Goal: Task Accomplishment & Management: Complete application form

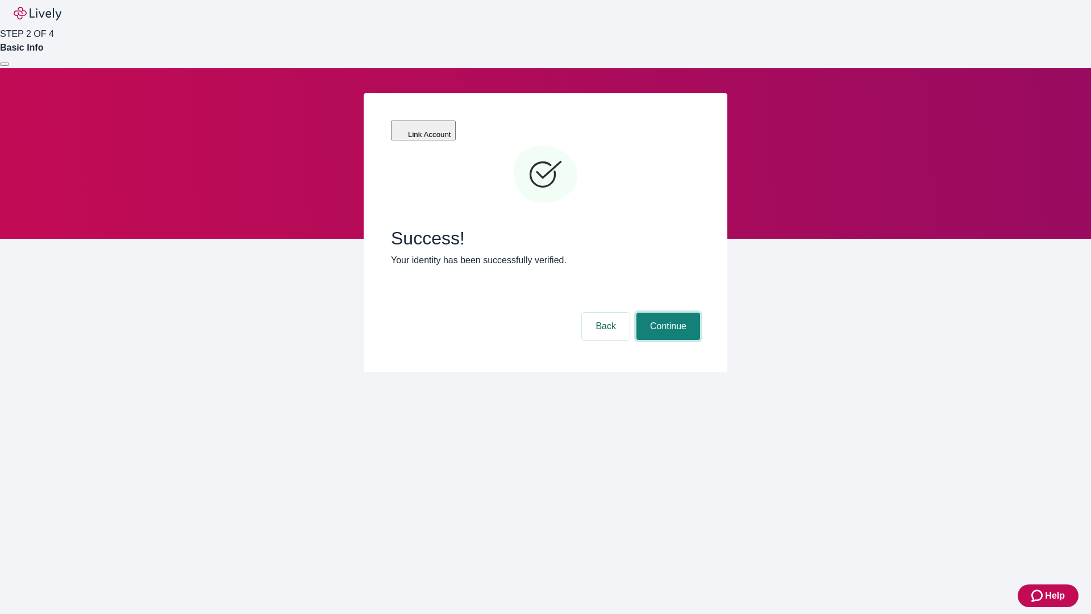
click at [666, 312] on button "Continue" at bounding box center [668, 325] width 64 height 27
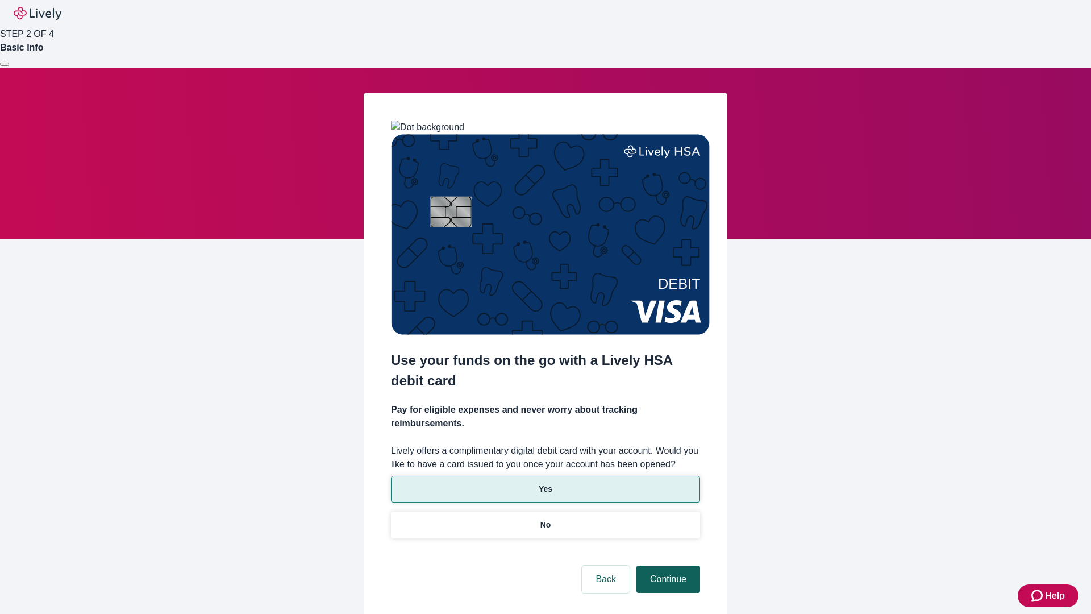
click at [545, 483] on p "Yes" at bounding box center [546, 489] width 14 height 12
click at [666, 565] on button "Continue" at bounding box center [668, 578] width 64 height 27
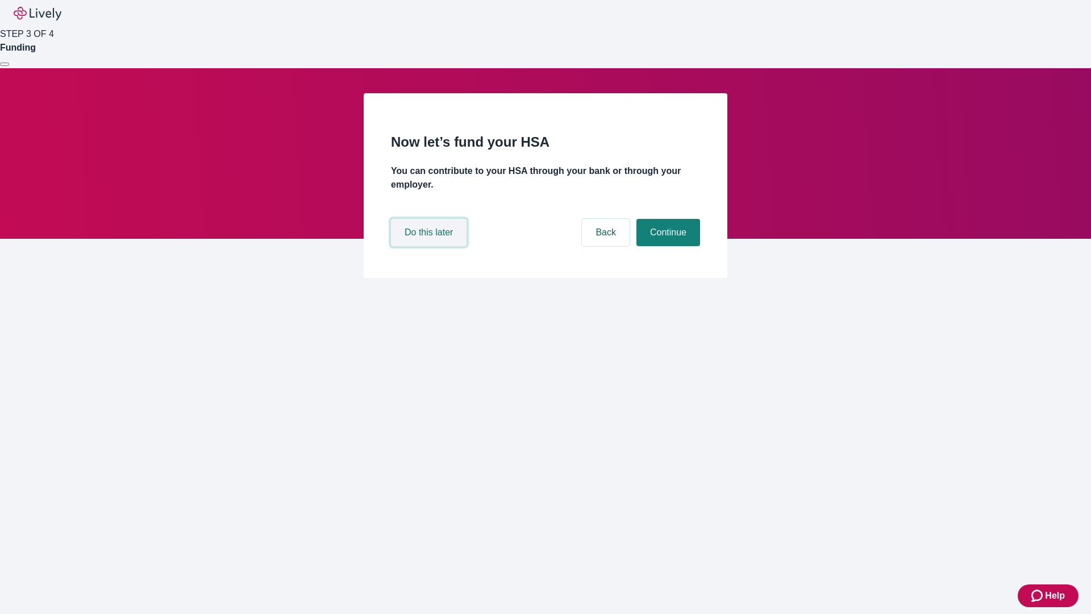
click at [430, 246] on button "Do this later" at bounding box center [429, 232] width 76 height 27
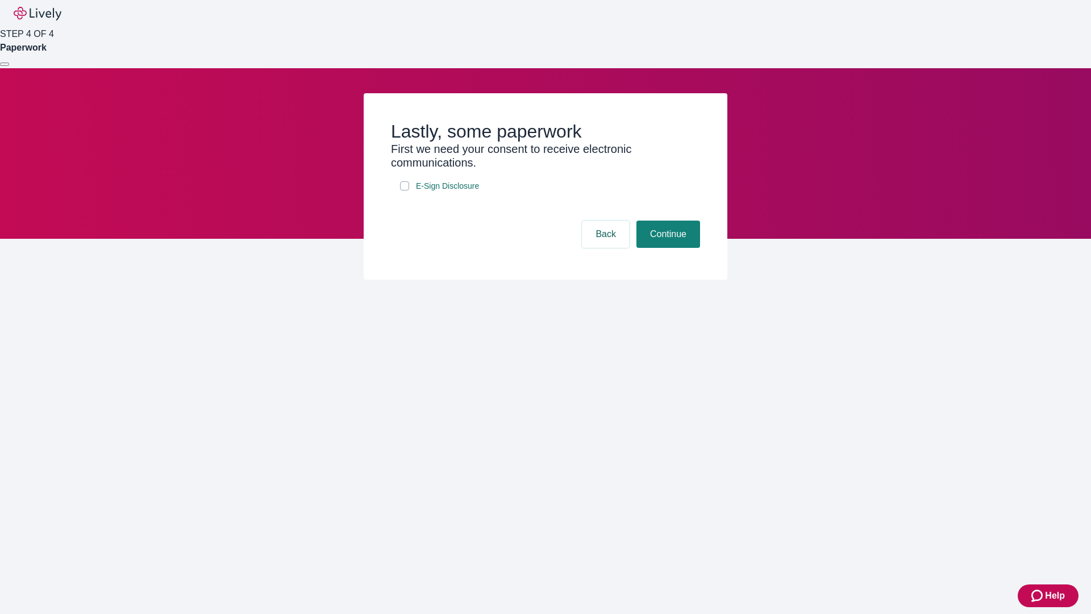
click at [404, 190] on input "E-Sign Disclosure" at bounding box center [404, 185] width 9 height 9
checkbox input "true"
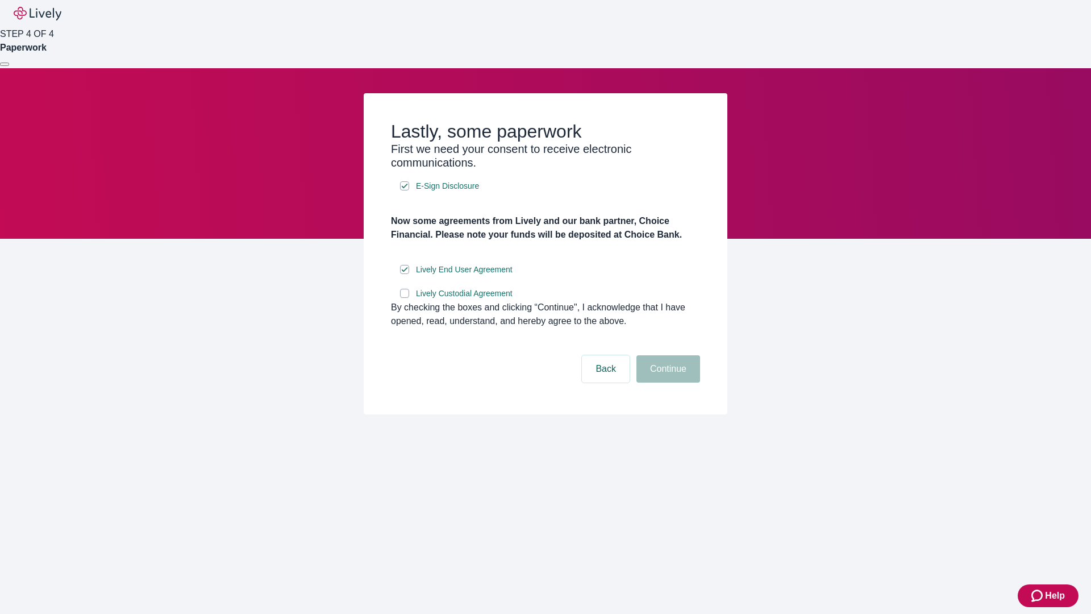
click at [404, 298] on input "Lively Custodial Agreement" at bounding box center [404, 293] width 9 height 9
checkbox input "true"
click at [666, 382] on button "Continue" at bounding box center [668, 368] width 64 height 27
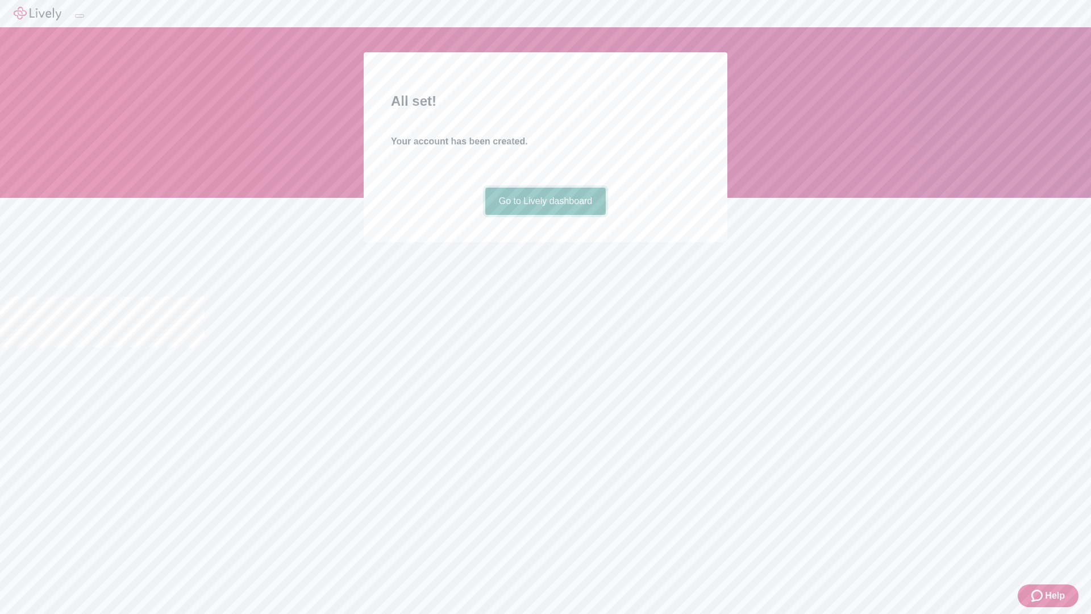
click at [545, 215] on link "Go to Lively dashboard" at bounding box center [545, 200] width 121 height 27
